Goal: Obtain resource: Obtain resource

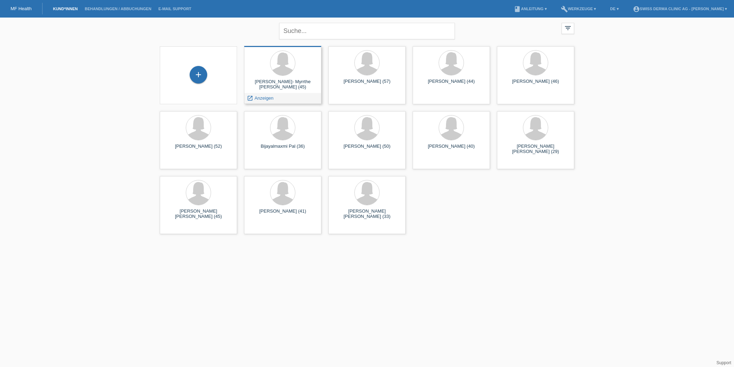
click at [297, 68] on div at bounding box center [283, 64] width 66 height 26
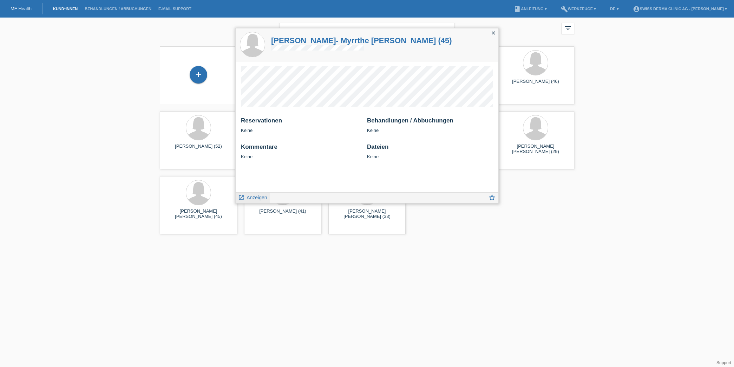
click at [260, 196] on span "Anzeigen" at bounding box center [257, 198] width 20 height 6
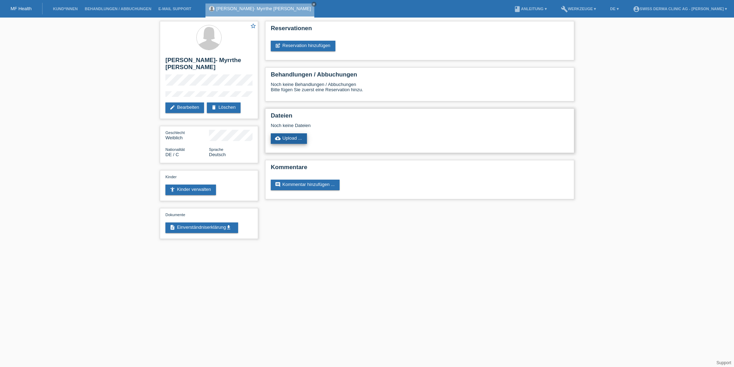
click at [295, 140] on link "cloud_upload Upload ..." at bounding box center [289, 138] width 36 height 11
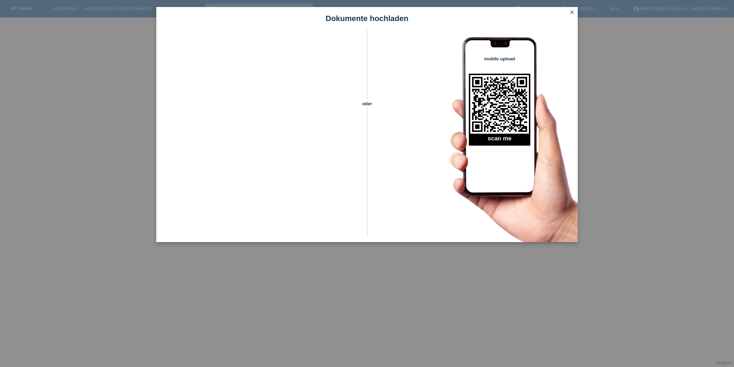
click at [91, 108] on div "Dokumente hochladen oder mobile upload scan me close" at bounding box center [367, 183] width 734 height 367
drag, startPoint x: 573, startPoint y: 12, endPoint x: 526, endPoint y: 40, distance: 55.2
click at [573, 12] on icon "close" at bounding box center [572, 12] width 6 height 6
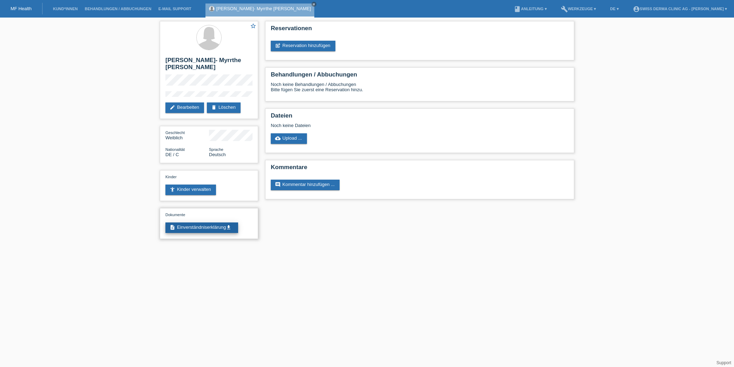
click at [197, 226] on link "description Einverständniserklärung get_app" at bounding box center [201, 228] width 73 height 11
